Goal: Find specific page/section: Find specific page/section

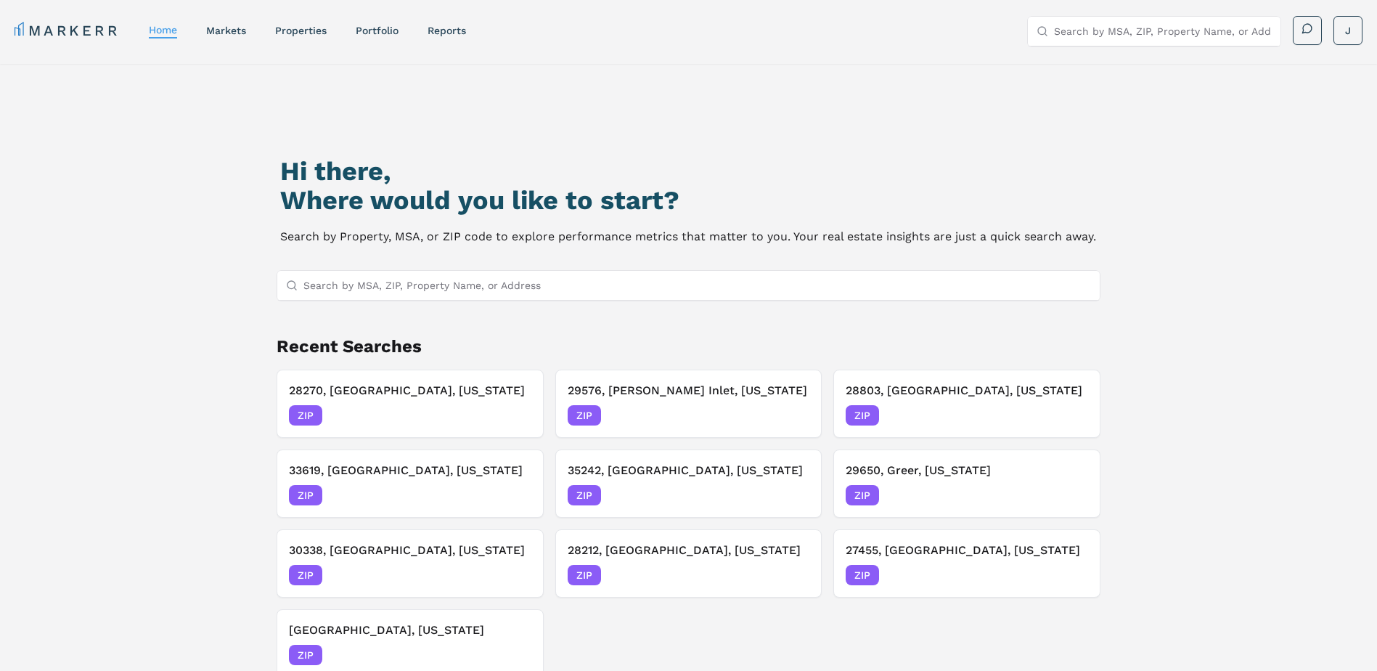
click at [417, 282] on input "Search by MSA, ZIP, Property Name, or Address" at bounding box center [698, 285] width 789 height 29
paste input "28269"
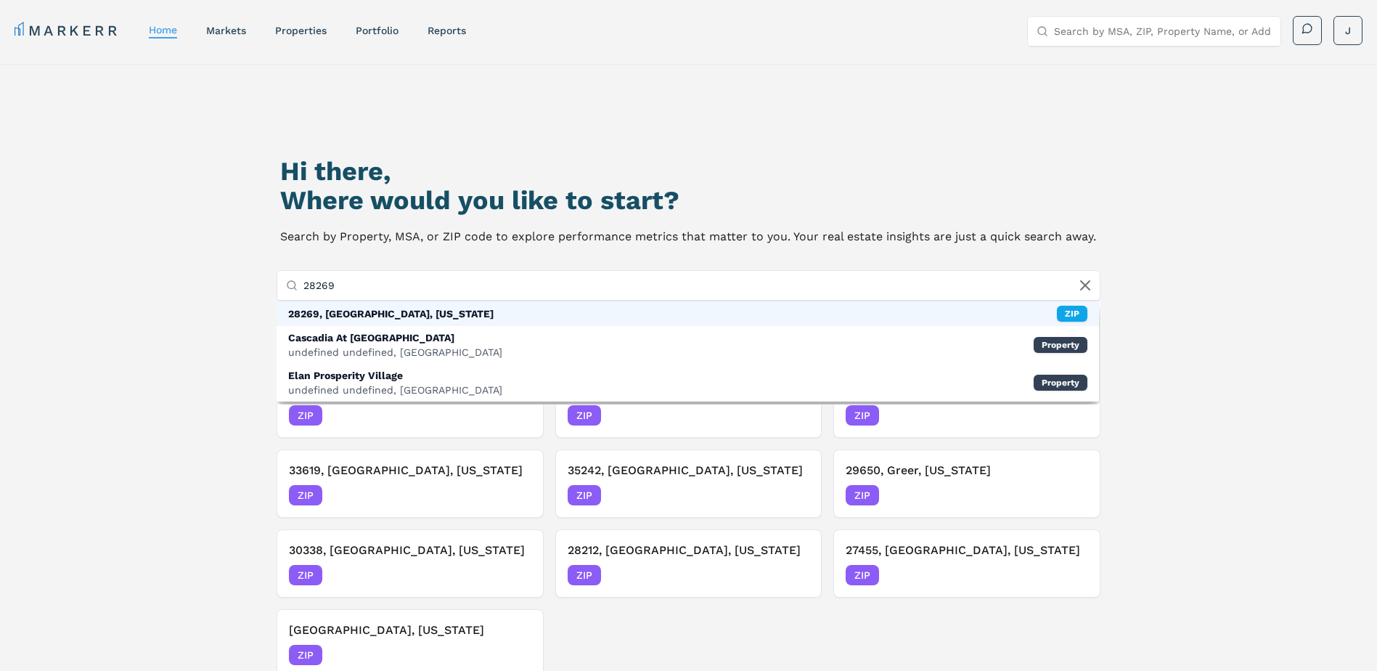
type input "28269"
click at [398, 315] on div "28269, [GEOGRAPHIC_DATA], [US_STATE]" at bounding box center [390, 313] width 205 height 15
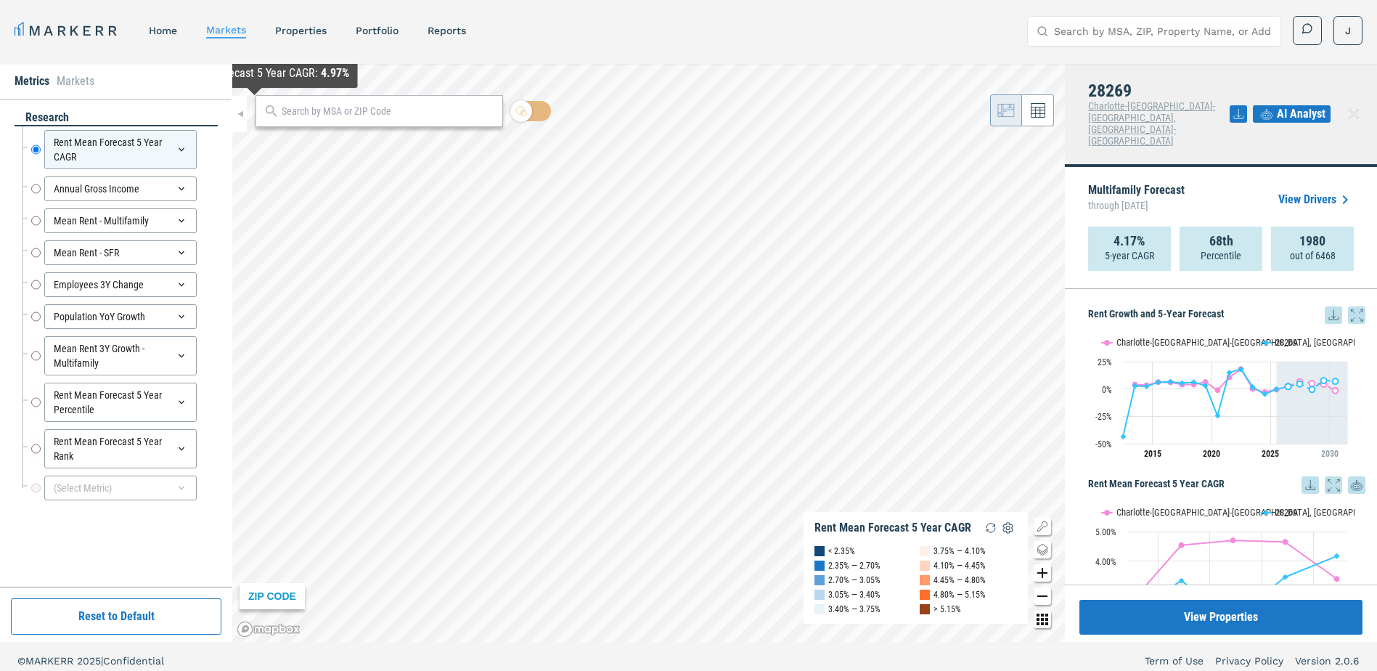
click at [330, 117] on input "text" at bounding box center [388, 111] width 213 height 15
paste input "28269"
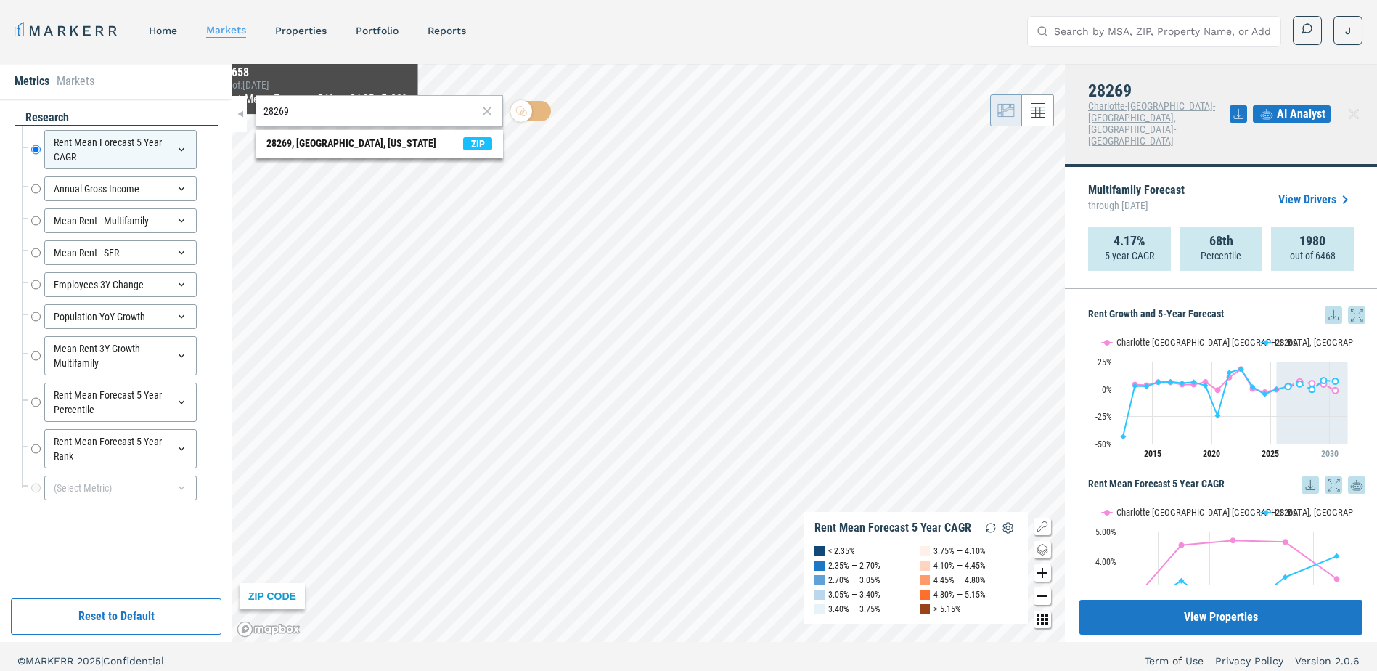
type input "28269"
click at [306, 140] on div "28269, [GEOGRAPHIC_DATA], [US_STATE]" at bounding box center [351, 143] width 170 height 15
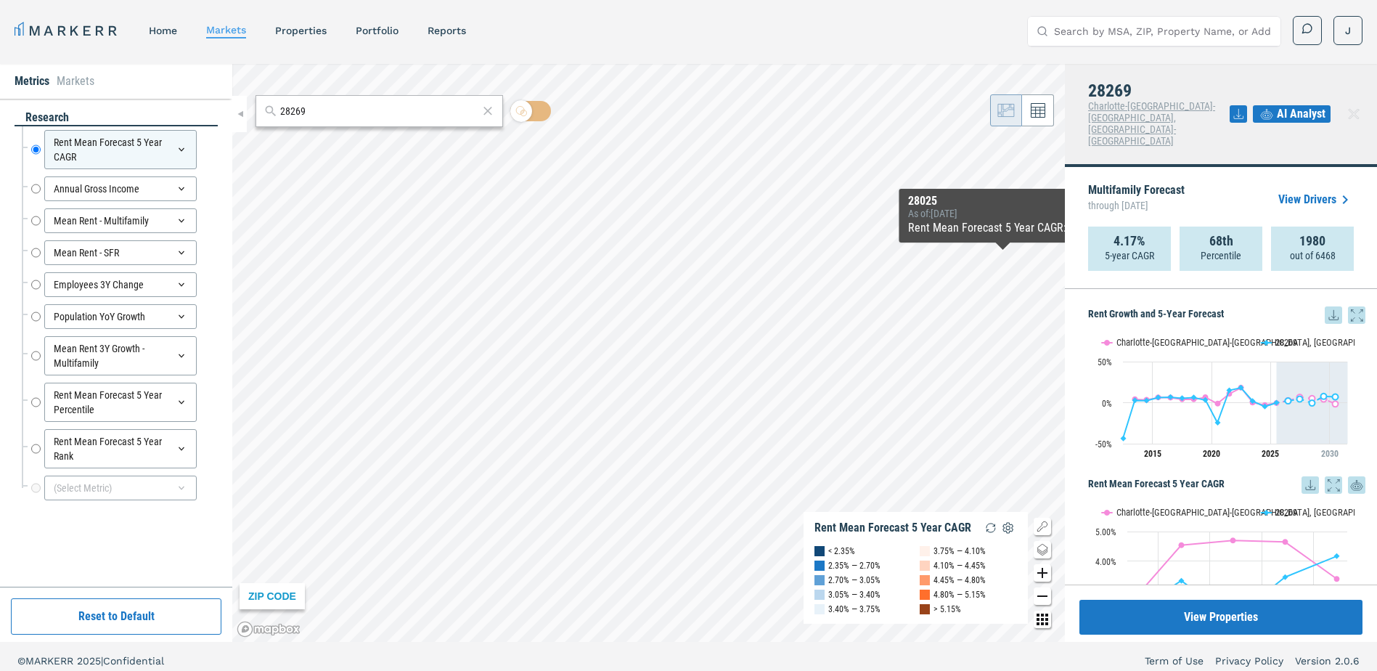
click at [1325, 306] on icon at bounding box center [1333, 314] width 17 height 17
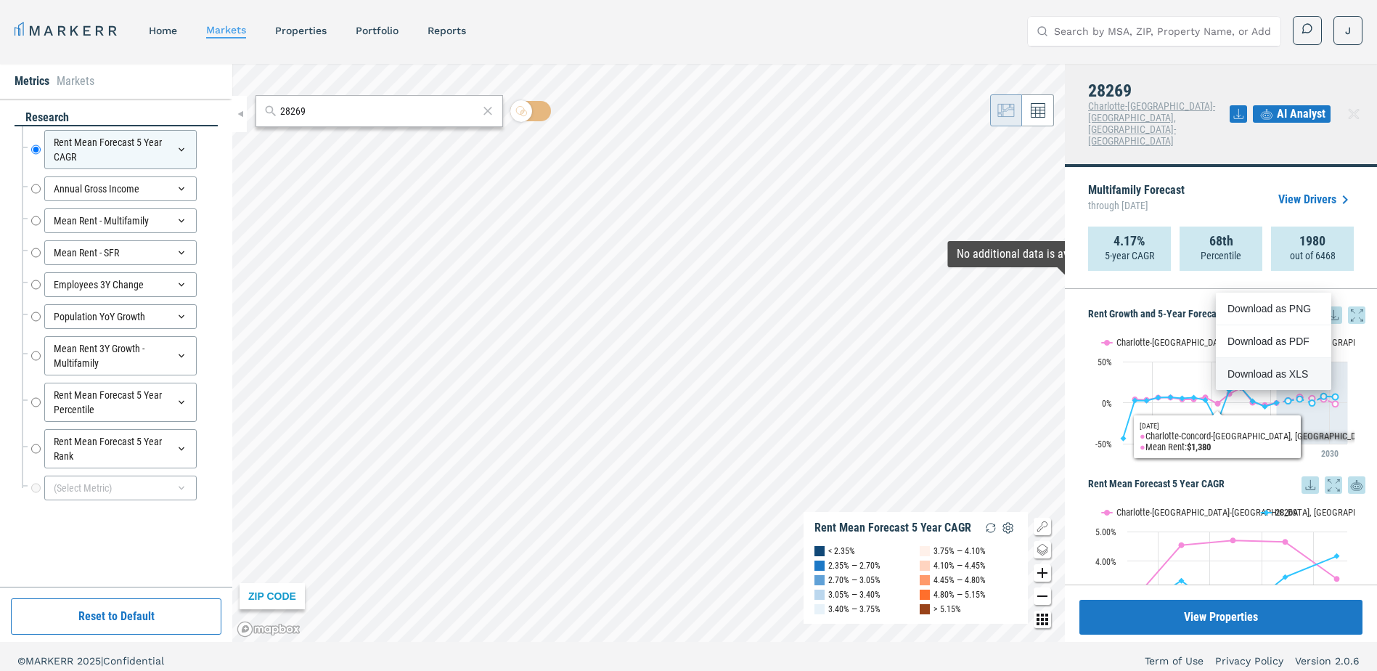
click at [1237, 367] on div "Download as XLS" at bounding box center [1270, 374] width 84 height 15
